Goal: Understand process/instructions: Learn about a topic

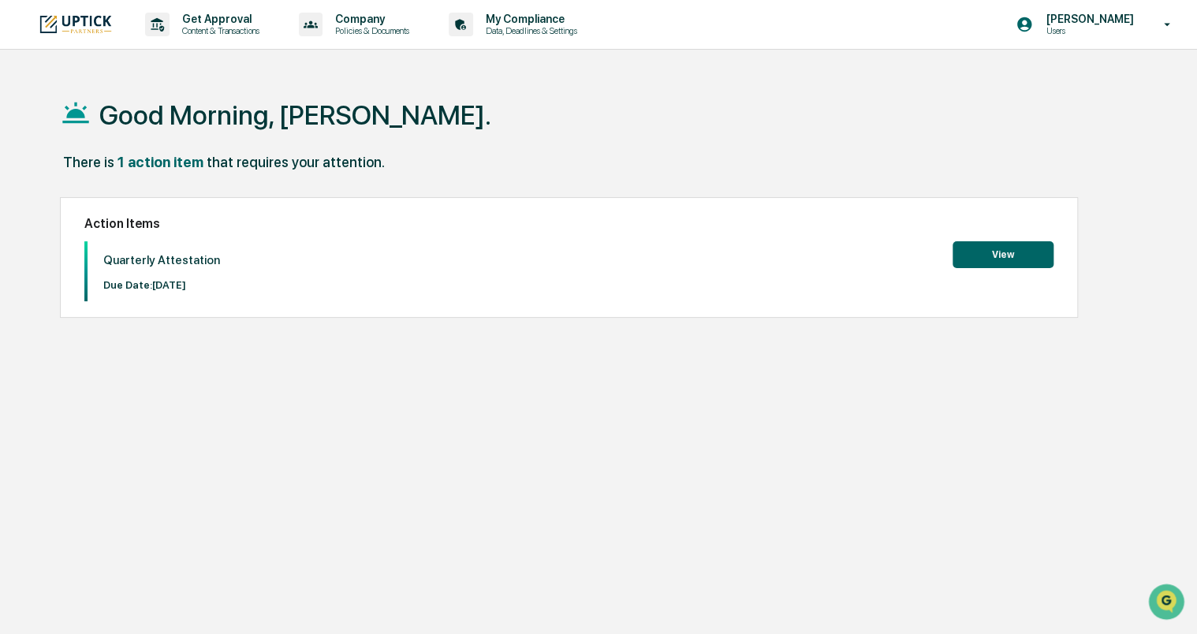
click at [1012, 245] on button "View" at bounding box center [1003, 254] width 101 height 27
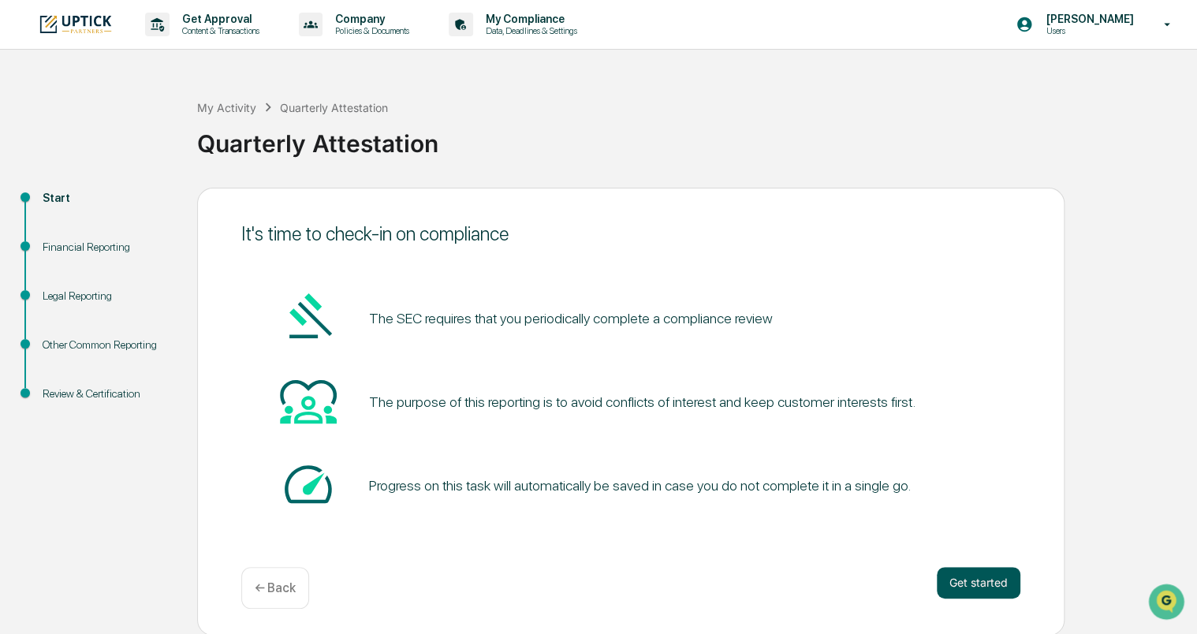
click at [998, 580] on button "Get started" at bounding box center [979, 583] width 84 height 32
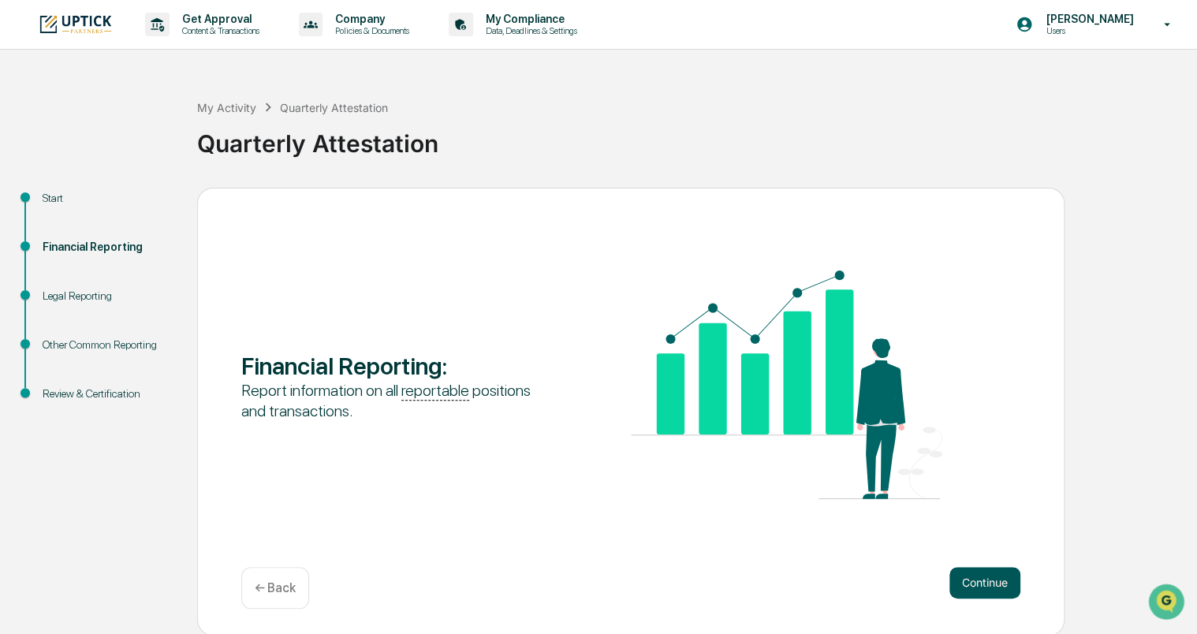
click at [984, 577] on button "Continue" at bounding box center [984, 583] width 71 height 32
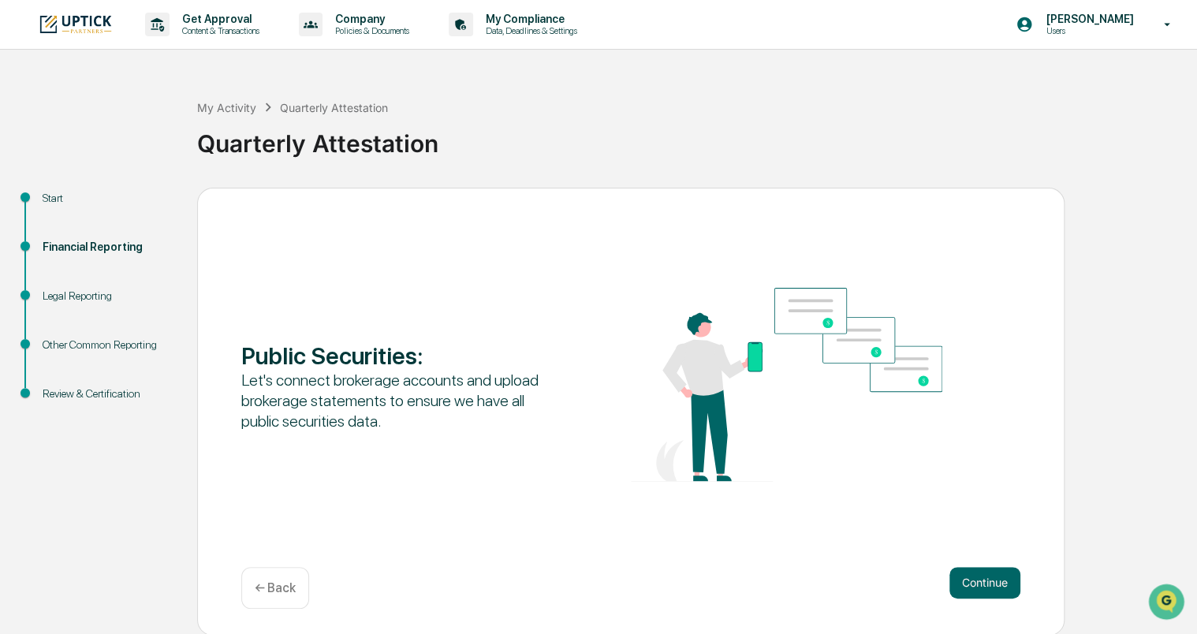
click at [267, 577] on div "← Back" at bounding box center [275, 588] width 68 height 42
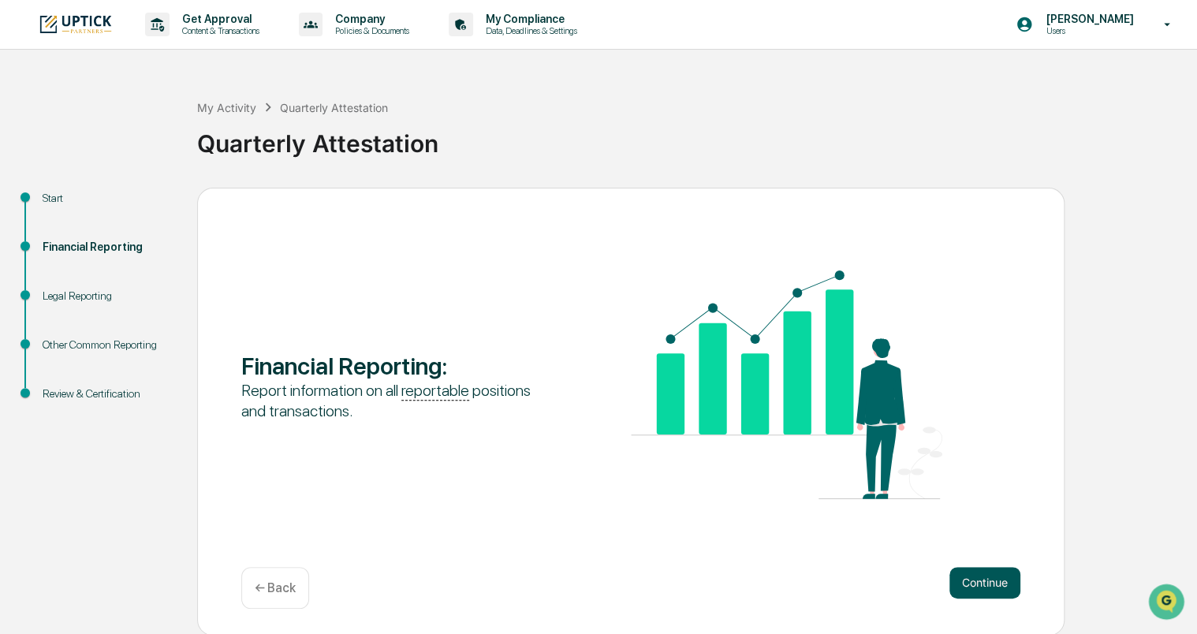
click at [981, 585] on button "Continue" at bounding box center [984, 583] width 71 height 32
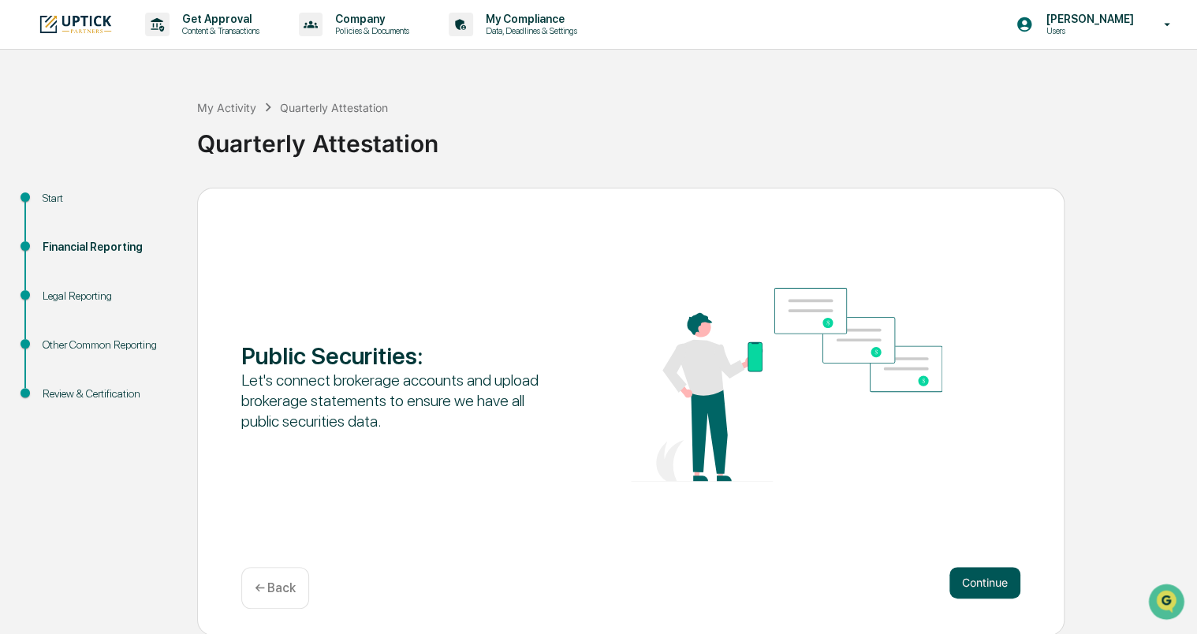
click at [981, 569] on button "Continue" at bounding box center [984, 583] width 71 height 32
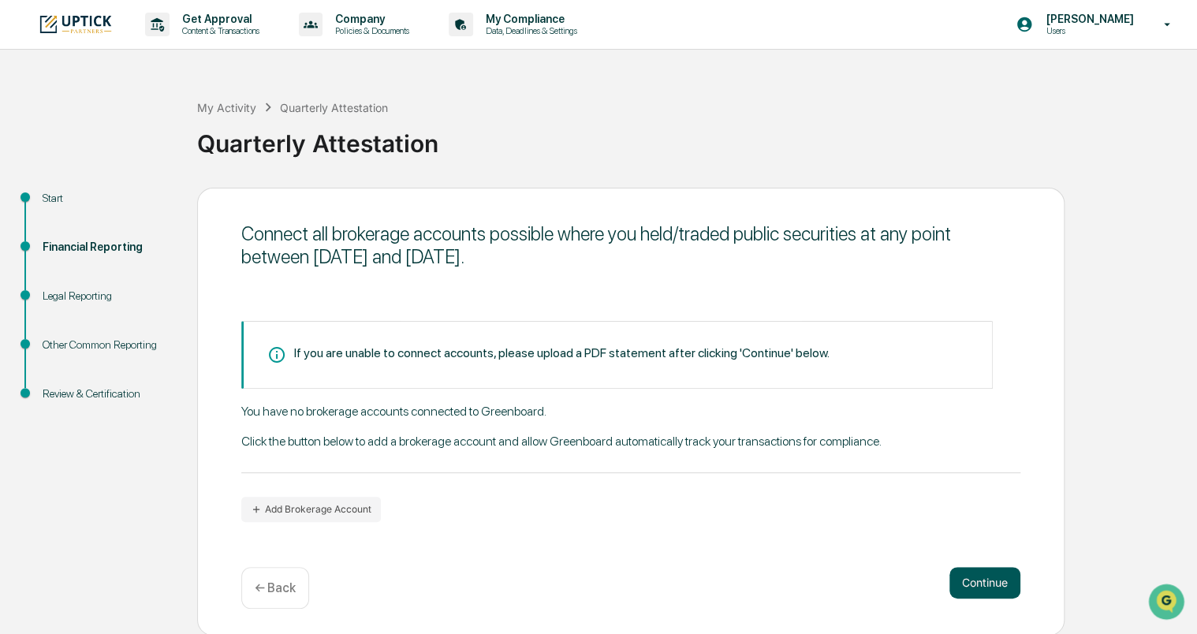
click at [998, 577] on button "Continue" at bounding box center [984, 583] width 71 height 32
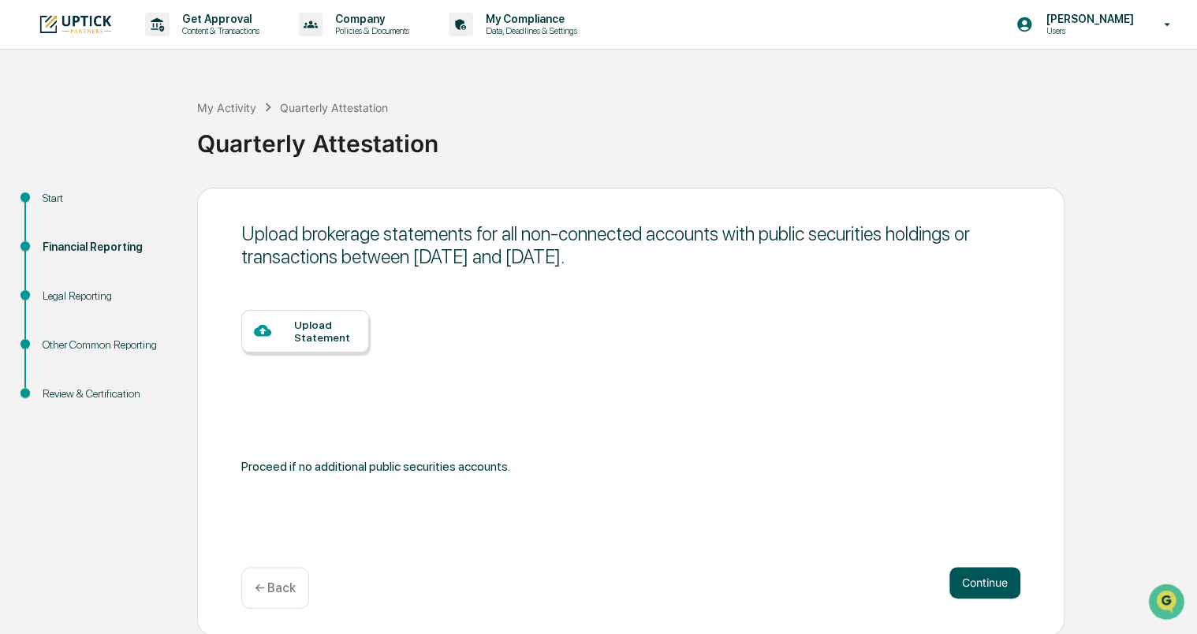
click at [993, 575] on button "Continue" at bounding box center [984, 583] width 71 height 32
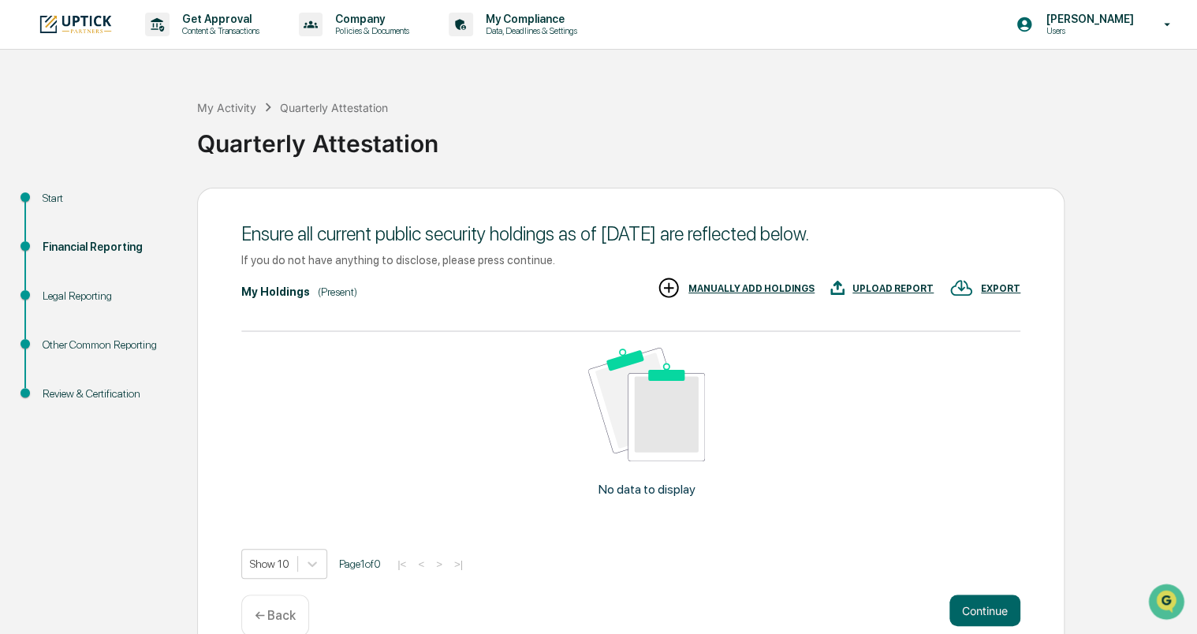
click at [988, 581] on div "Ensure all current public security holdings as of [DATE] are reflected below. I…" at bounding box center [630, 426] width 867 height 476
click at [980, 609] on button "Continue" at bounding box center [984, 611] width 71 height 32
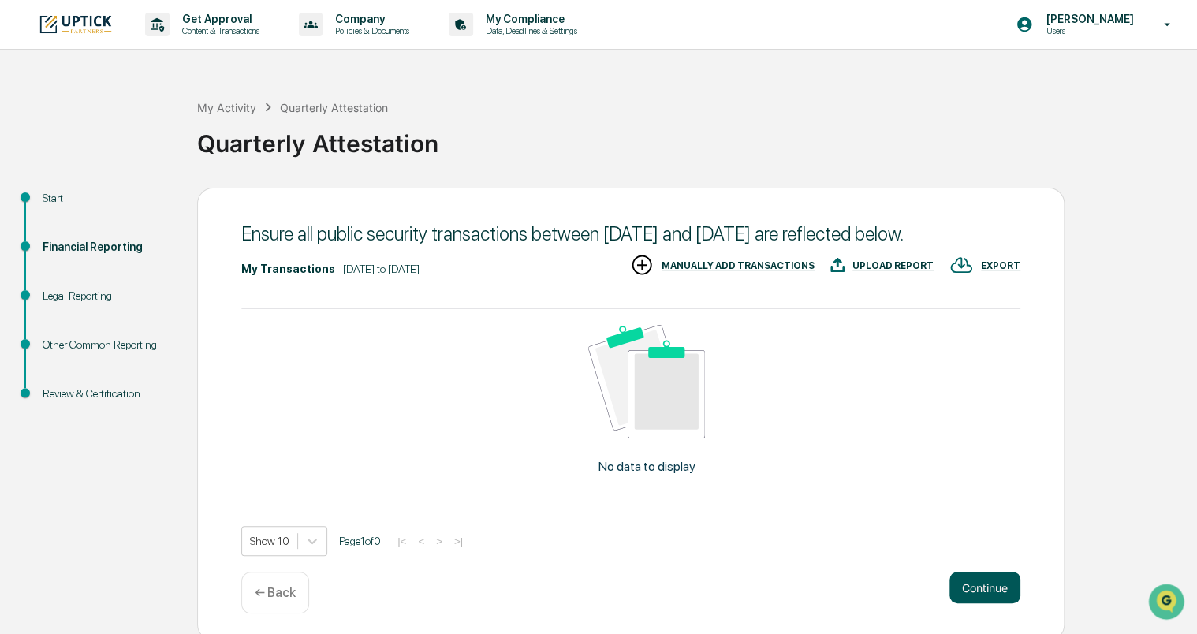
click at [981, 599] on button "Continue" at bounding box center [984, 588] width 71 height 32
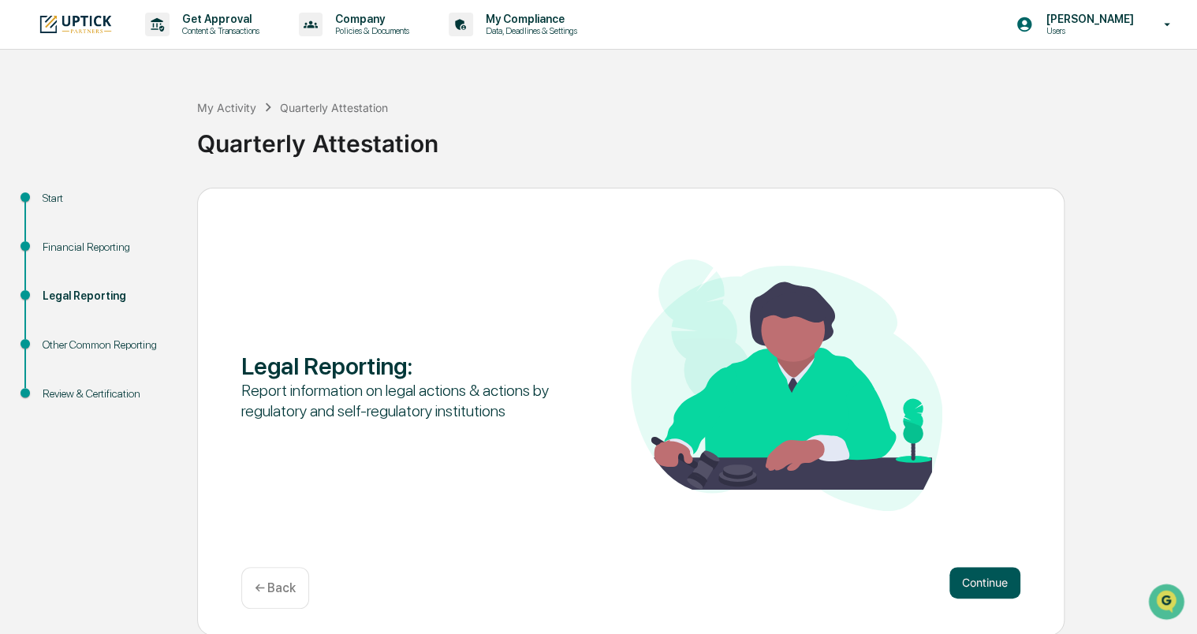
click at [1003, 580] on button "Continue" at bounding box center [984, 583] width 71 height 32
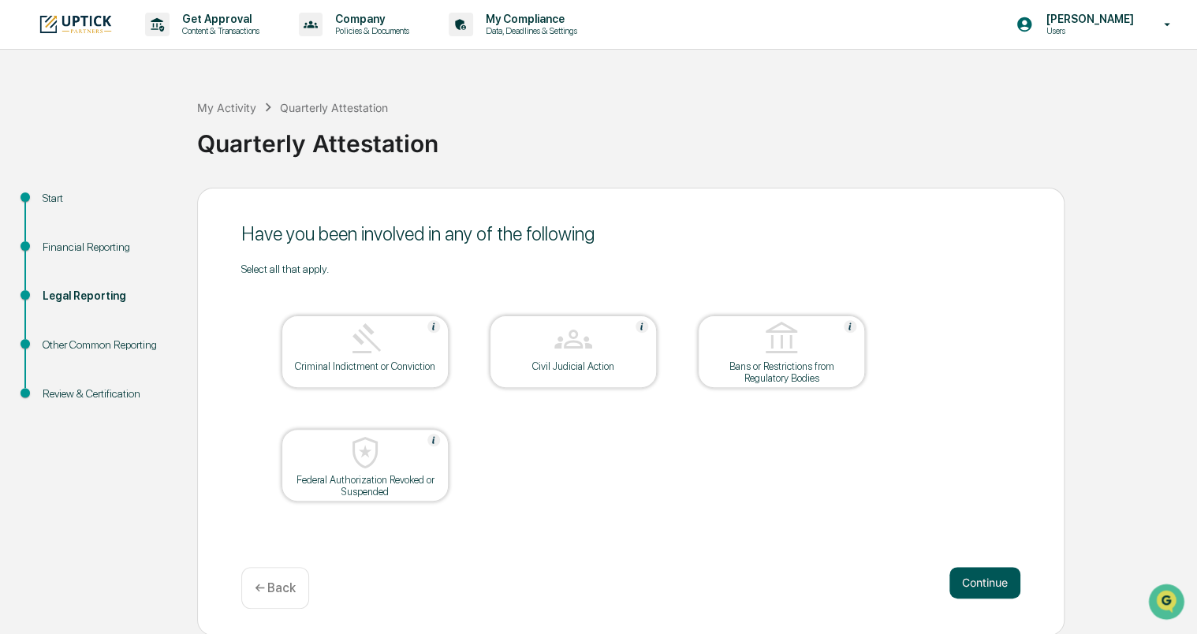
click at [980, 584] on button "Continue" at bounding box center [984, 583] width 71 height 32
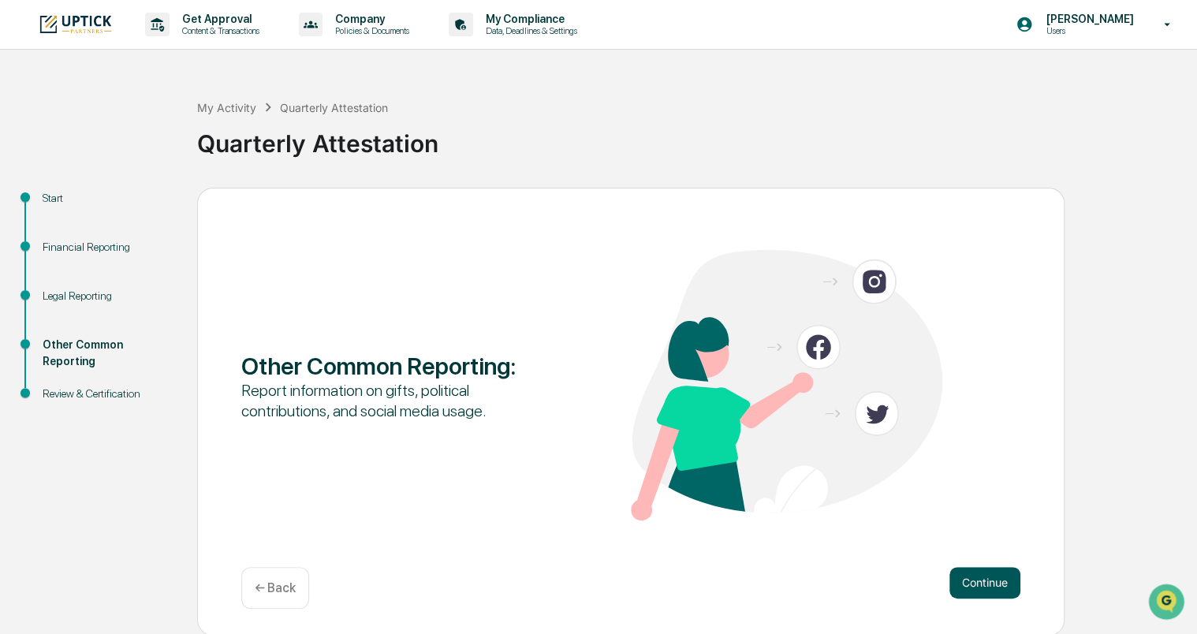
click at [994, 580] on button "Continue" at bounding box center [984, 583] width 71 height 32
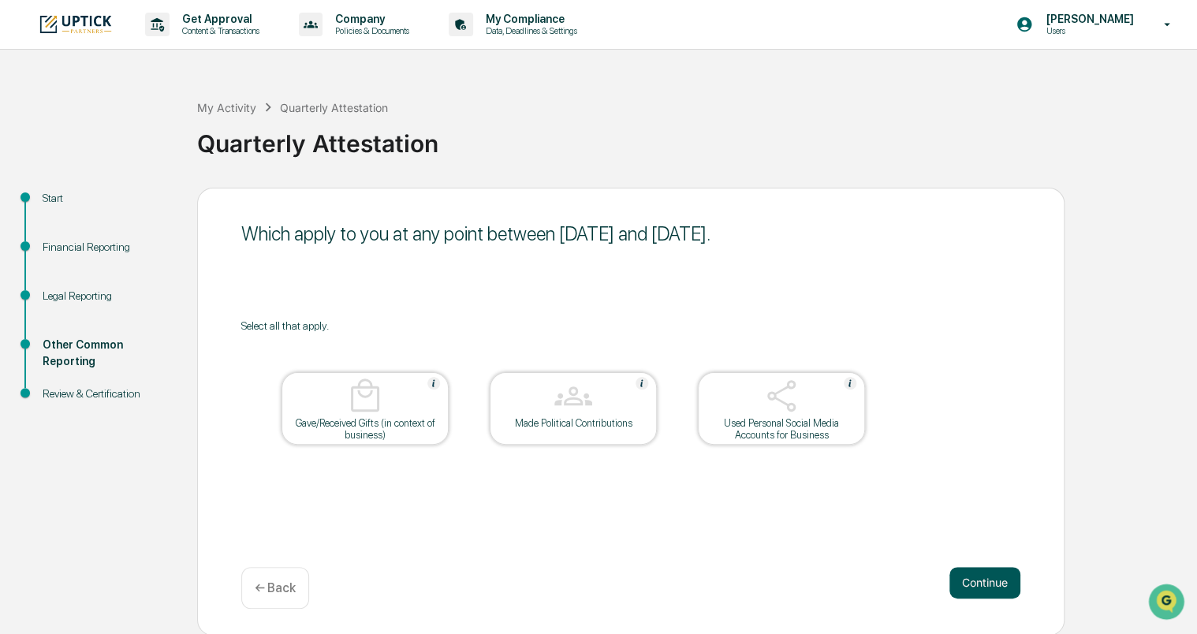
click at [979, 587] on button "Continue" at bounding box center [984, 583] width 71 height 32
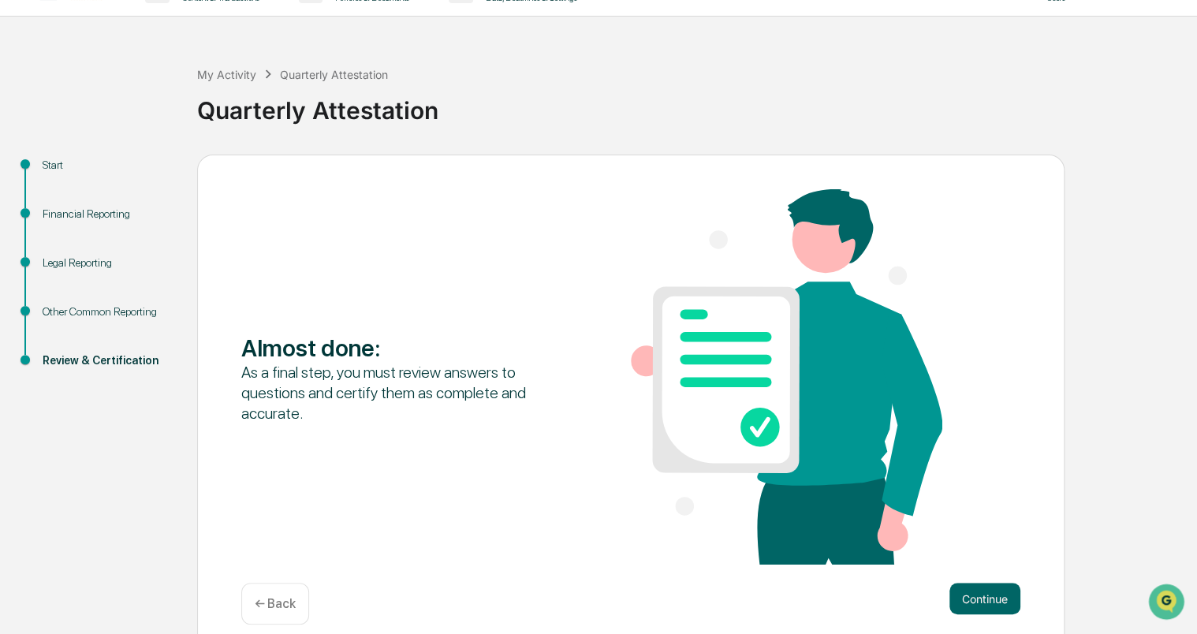
scroll to position [50, 0]
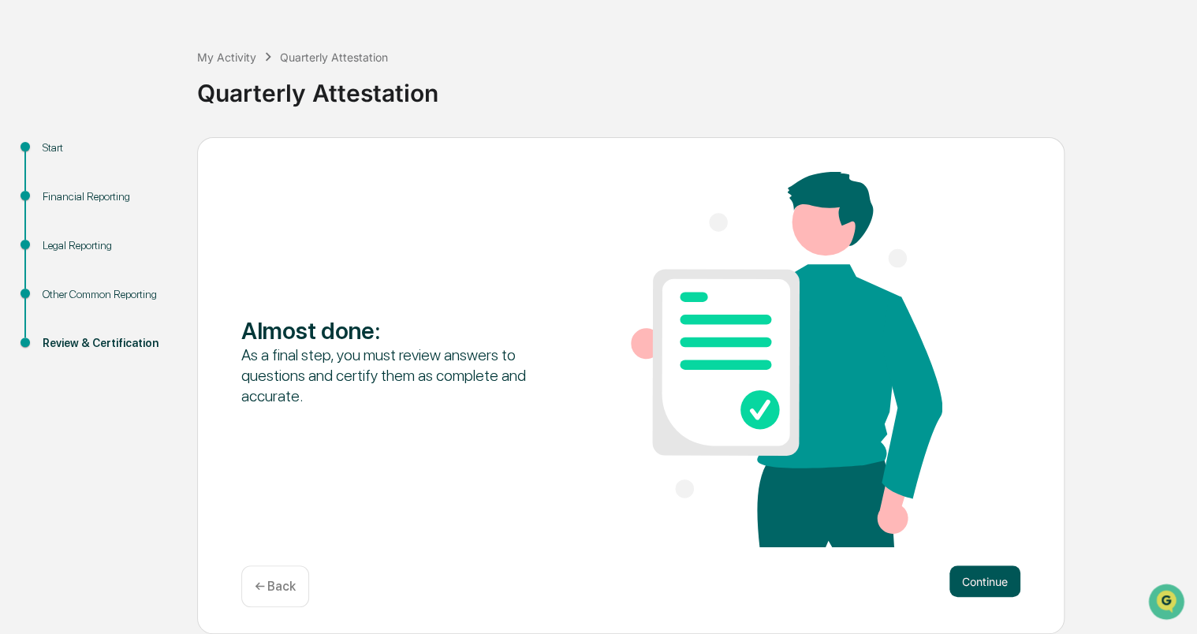
click at [994, 576] on button "Continue" at bounding box center [984, 581] width 71 height 32
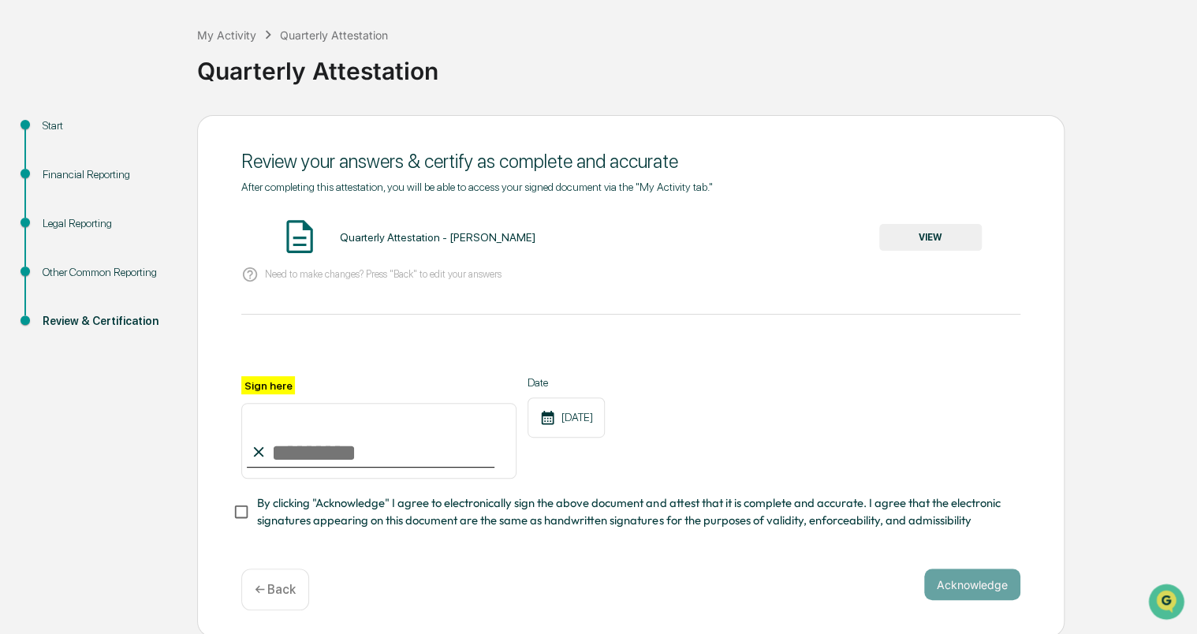
scroll to position [81, 0]
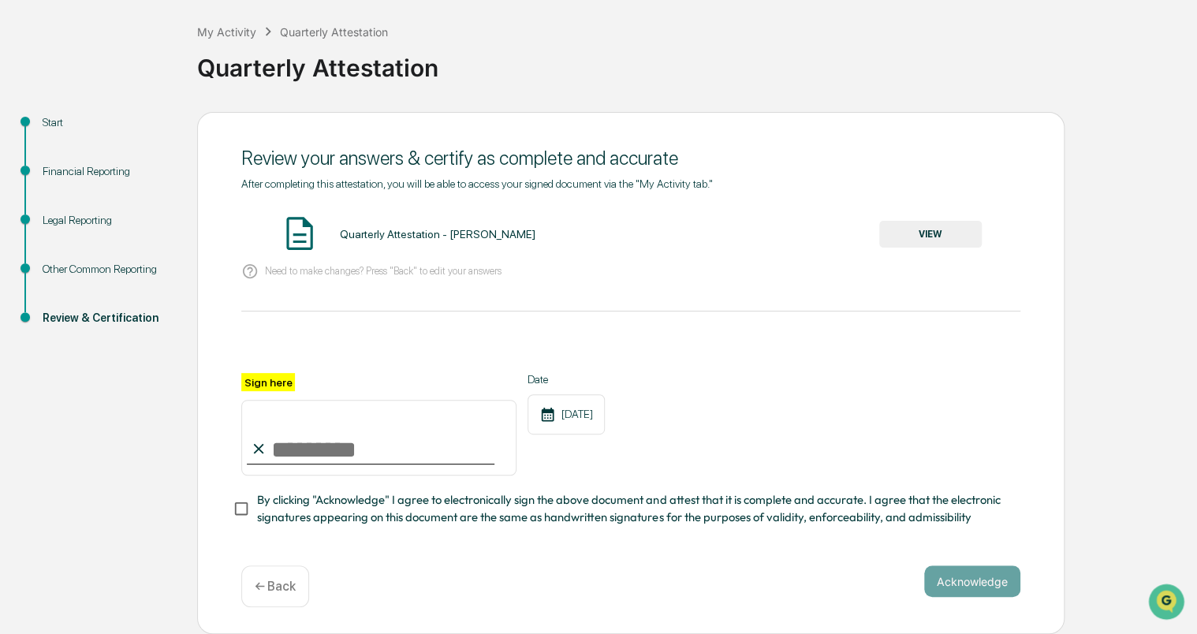
click at [311, 449] on input "Sign here" at bounding box center [378, 438] width 275 height 76
type input "**********"
click at [985, 584] on button "Acknowledge" at bounding box center [972, 581] width 96 height 32
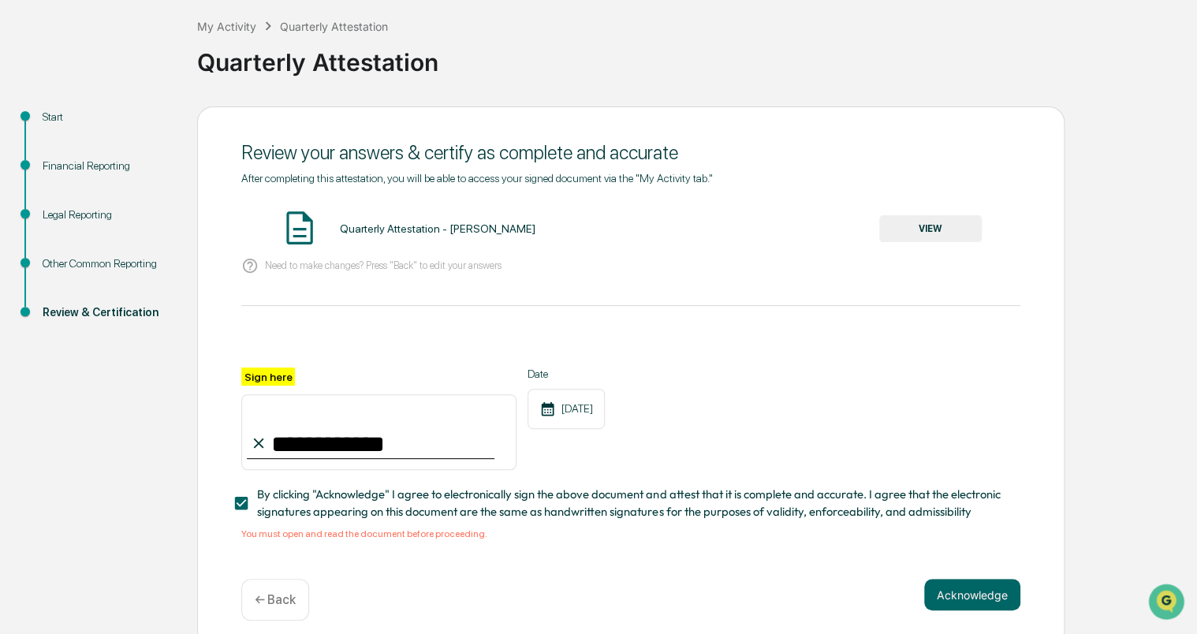
click at [937, 224] on button "VIEW" at bounding box center [930, 228] width 103 height 27
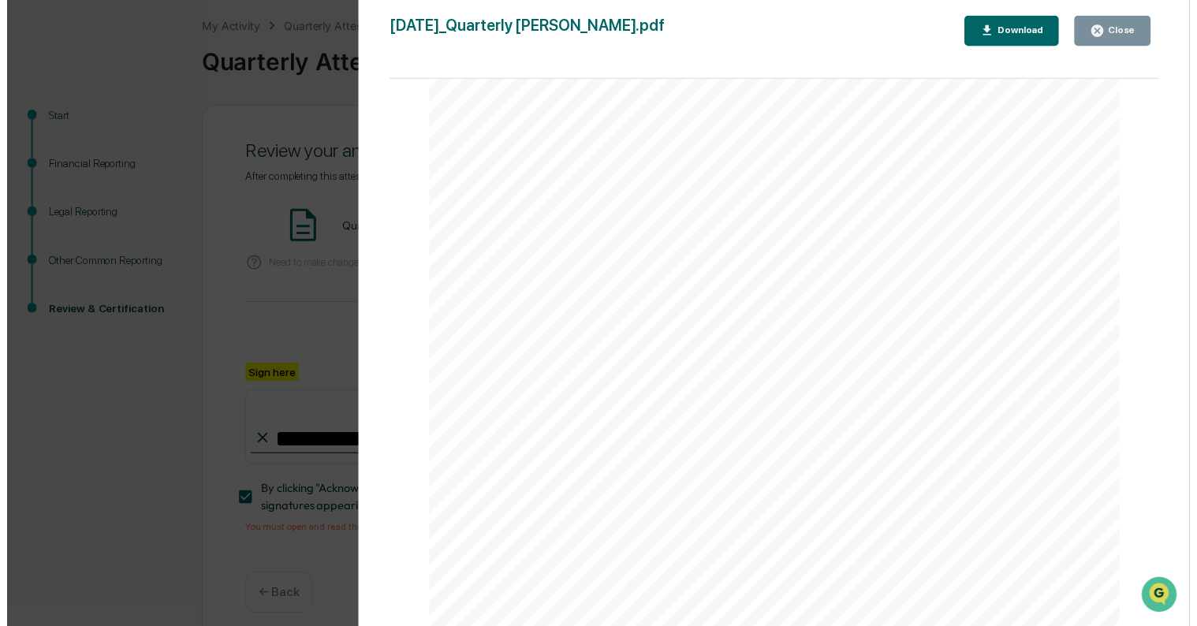
scroll to position [100, 0]
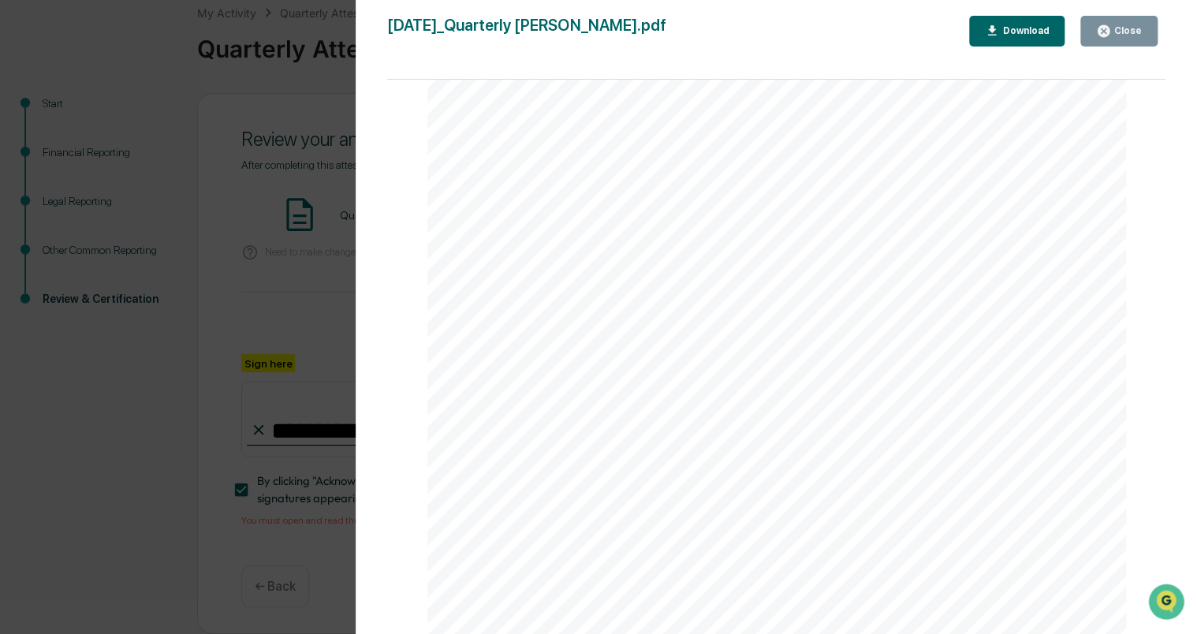
click at [279, 295] on div "Version History [DATE] 01:09 PM [PERSON_NAME] [DATE]_Quarterly [PERSON_NAME].pd…" at bounding box center [598, 317] width 1197 height 634
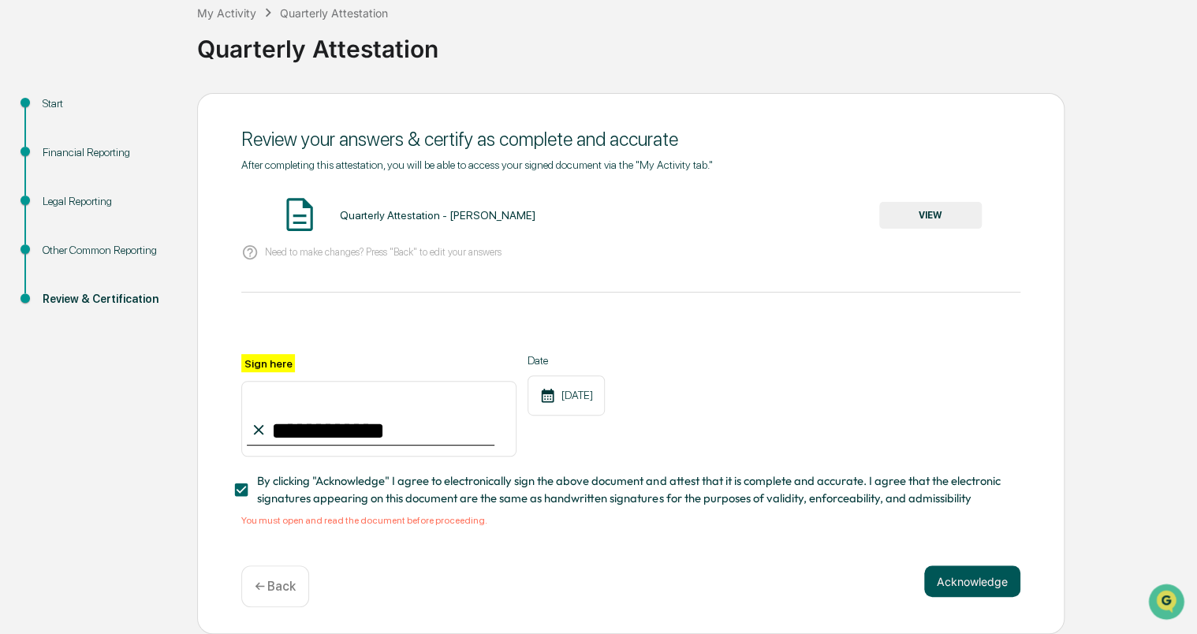
click at [972, 580] on button "Acknowledge" at bounding box center [972, 581] width 96 height 32
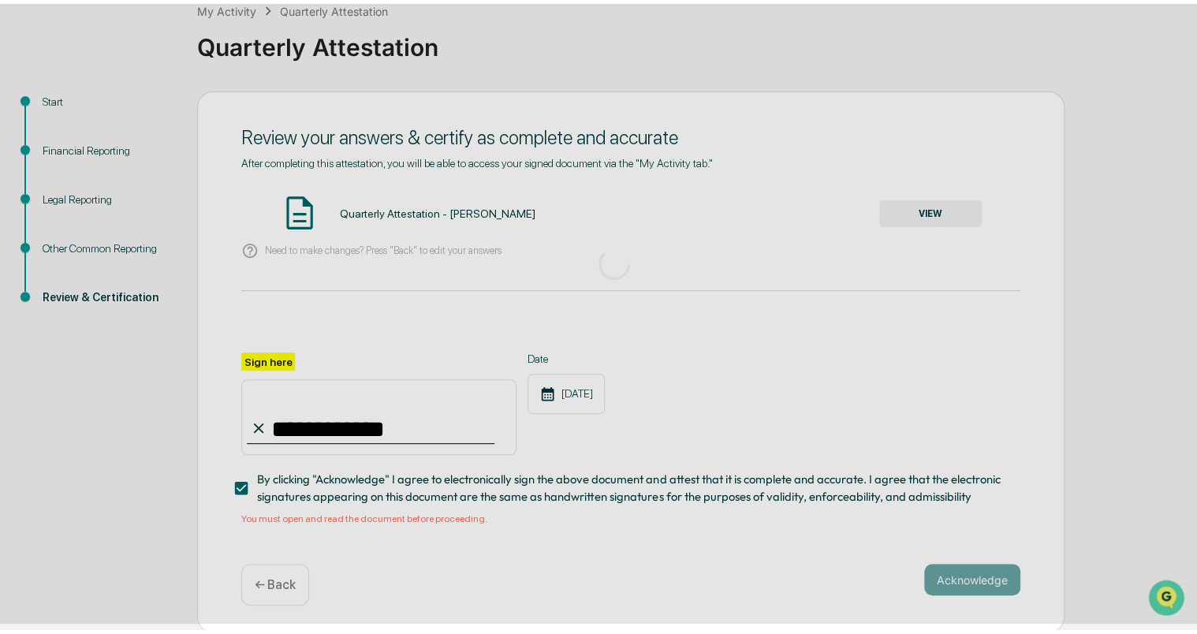
scroll to position [0, 0]
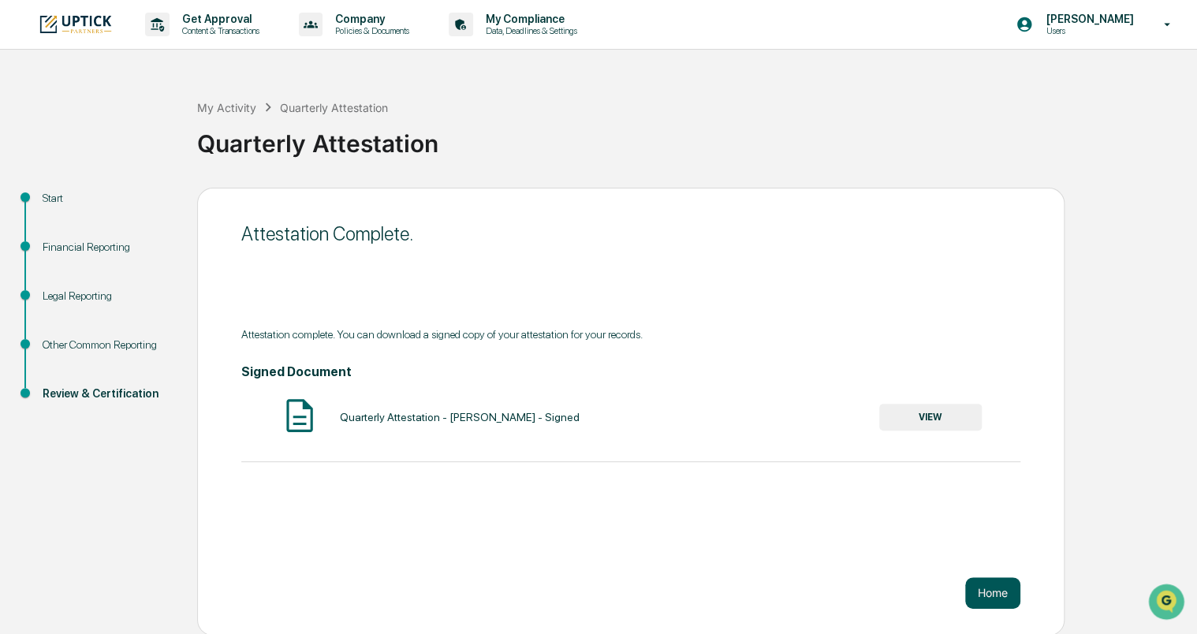
click at [986, 592] on button "Home" at bounding box center [992, 593] width 55 height 32
